Goal: Task Accomplishment & Management: Use online tool/utility

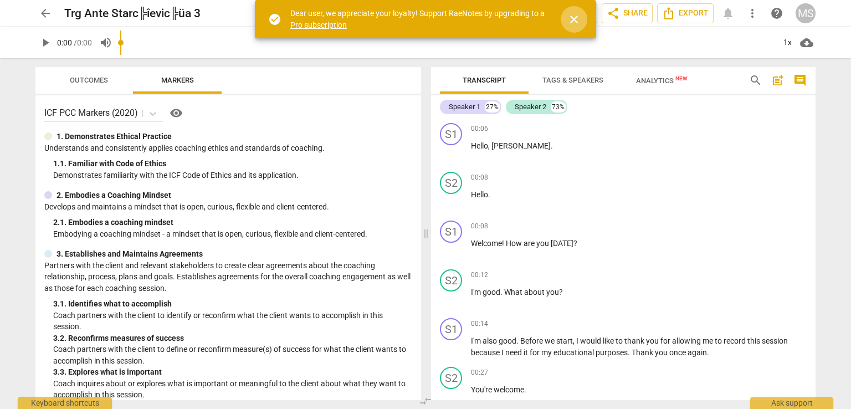
click at [577, 19] on span "close" at bounding box center [573, 19] width 13 height 13
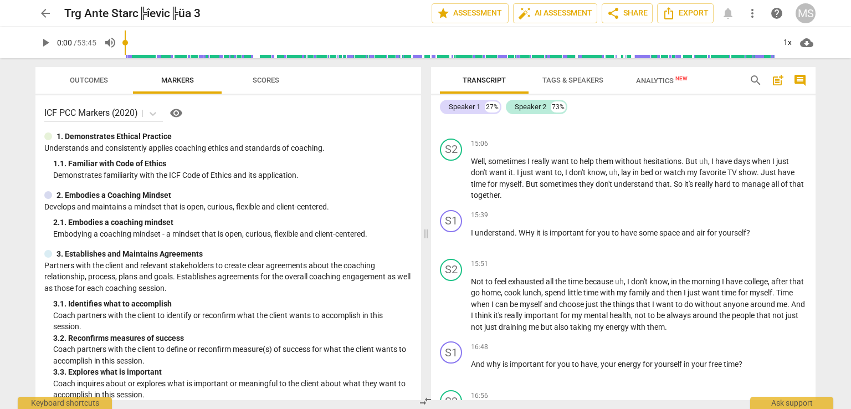
scroll to position [2291, 0]
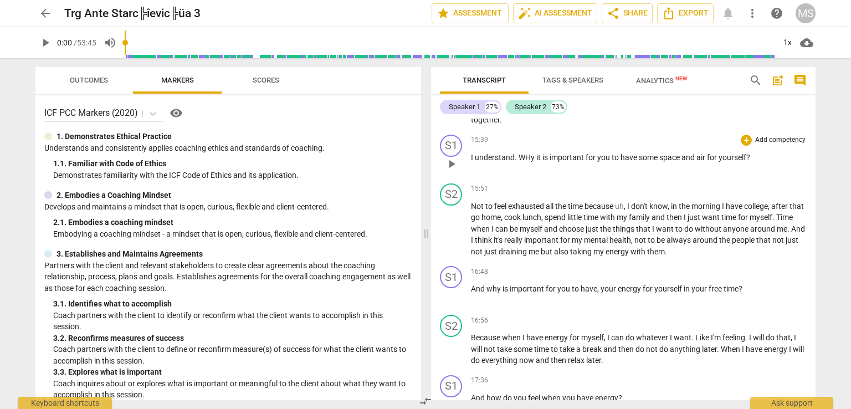
click at [531, 153] on span "WHy" at bounding box center [528, 157] width 18 height 9
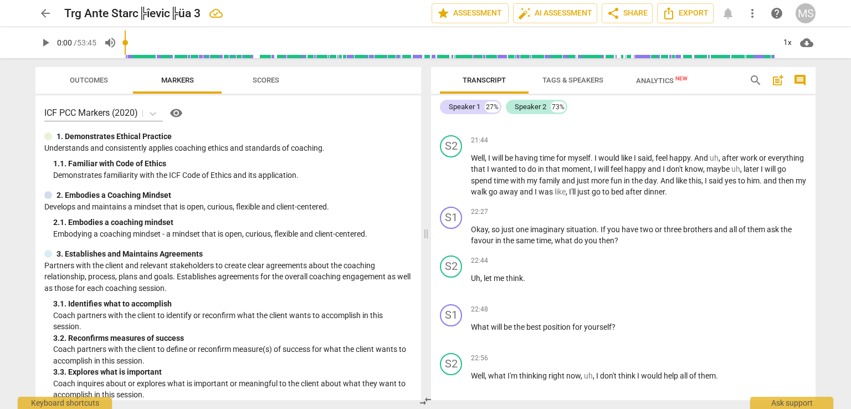
scroll to position [3267, 0]
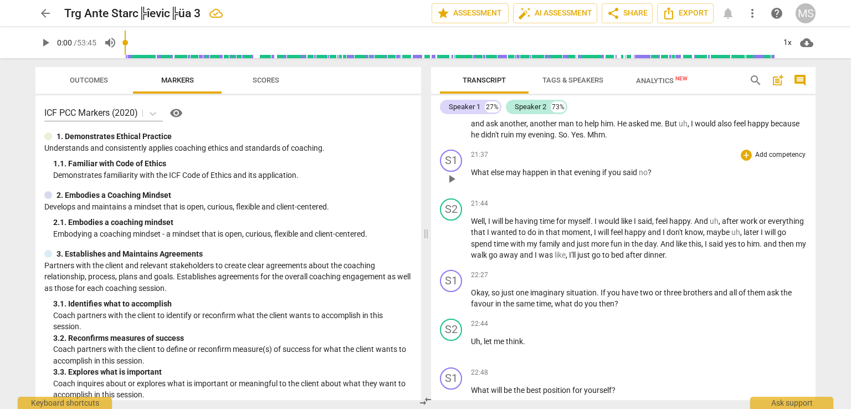
click at [519, 168] on span "may" at bounding box center [514, 172] width 17 height 9
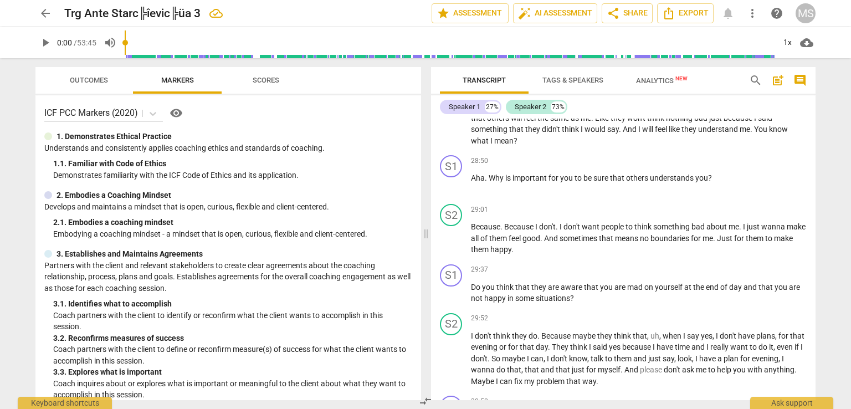
scroll to position [4156, 0]
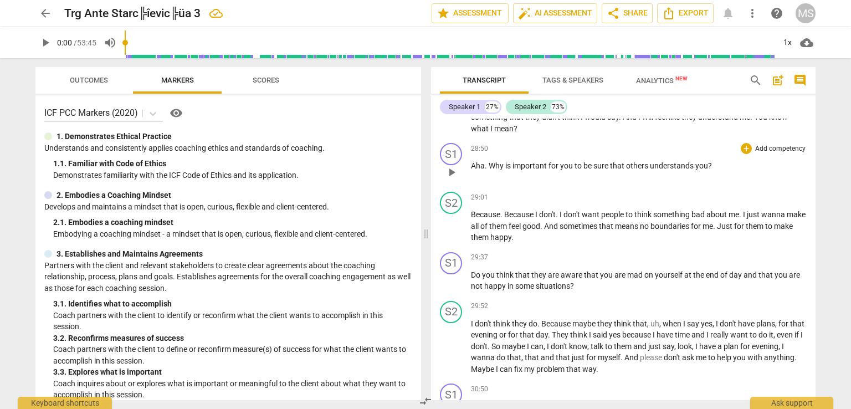
click at [692, 162] on span "understands" at bounding box center [672, 165] width 45 height 9
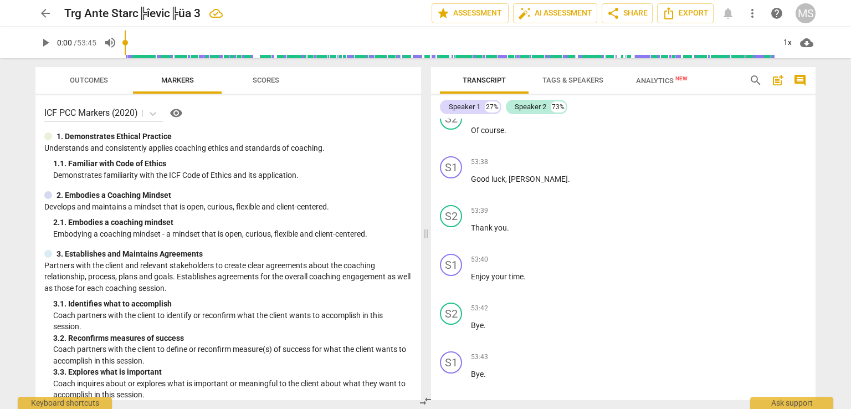
scroll to position [7661, 0]
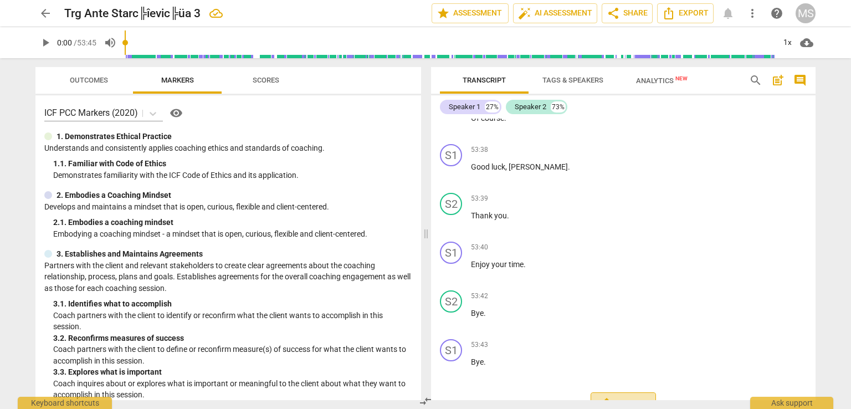
click at [629, 397] on span "Export" at bounding box center [623, 403] width 47 height 13
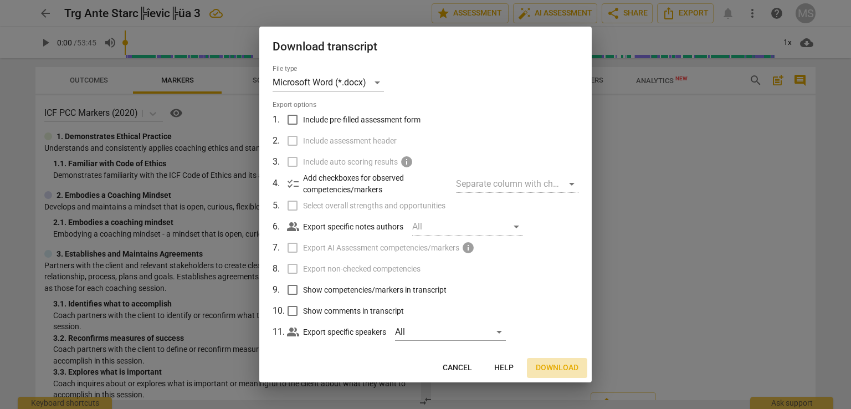
click at [560, 367] on span "Download" at bounding box center [557, 367] width 43 height 11
